Goal: Find specific page/section: Find specific page/section

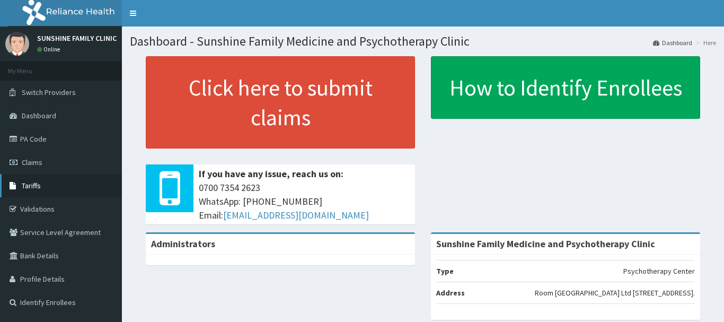
click at [32, 188] on span "Tariffs" at bounding box center [31, 186] width 19 height 10
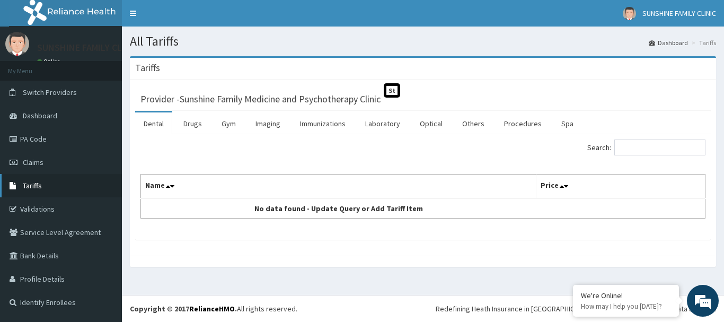
click at [47, 193] on link "Tariffs" at bounding box center [61, 185] width 122 height 23
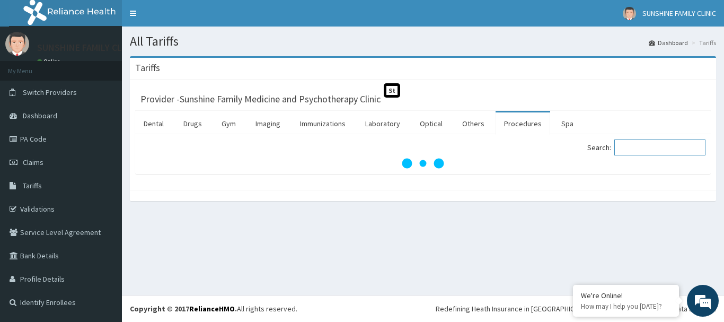
click at [634, 148] on input "Search:" at bounding box center [659, 147] width 91 height 16
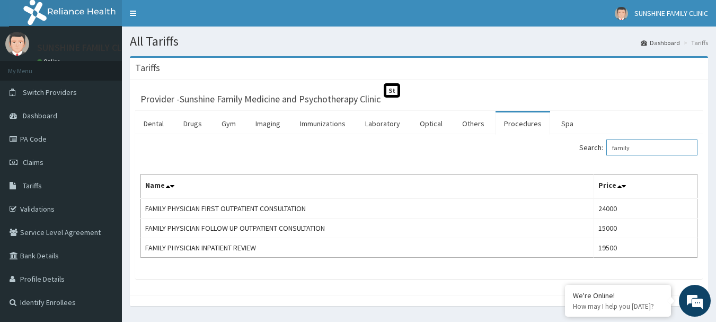
type input "family"
